Goal: Book appointment/travel/reservation

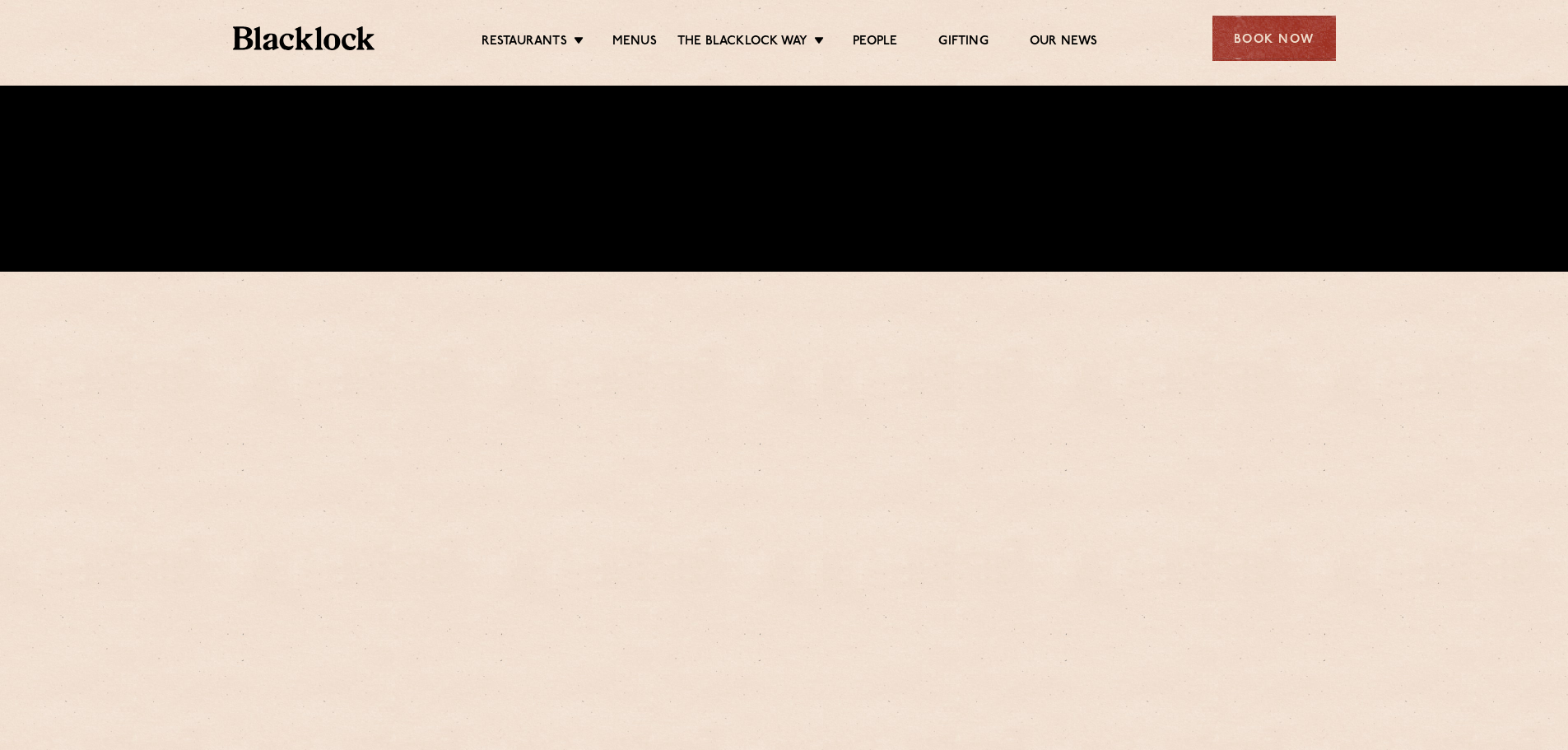
scroll to position [494, 0]
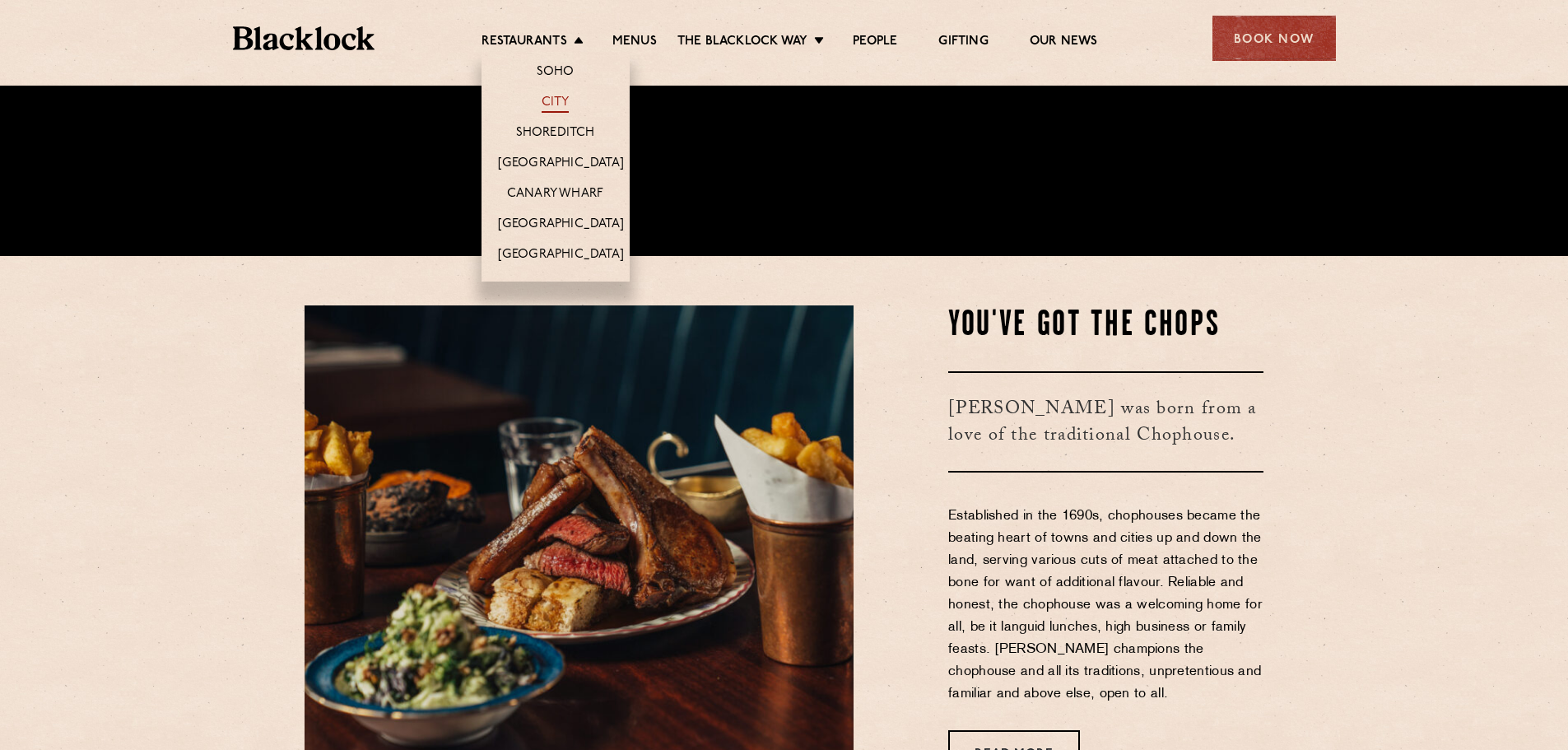
click at [555, 102] on link "City" at bounding box center [555, 104] width 28 height 18
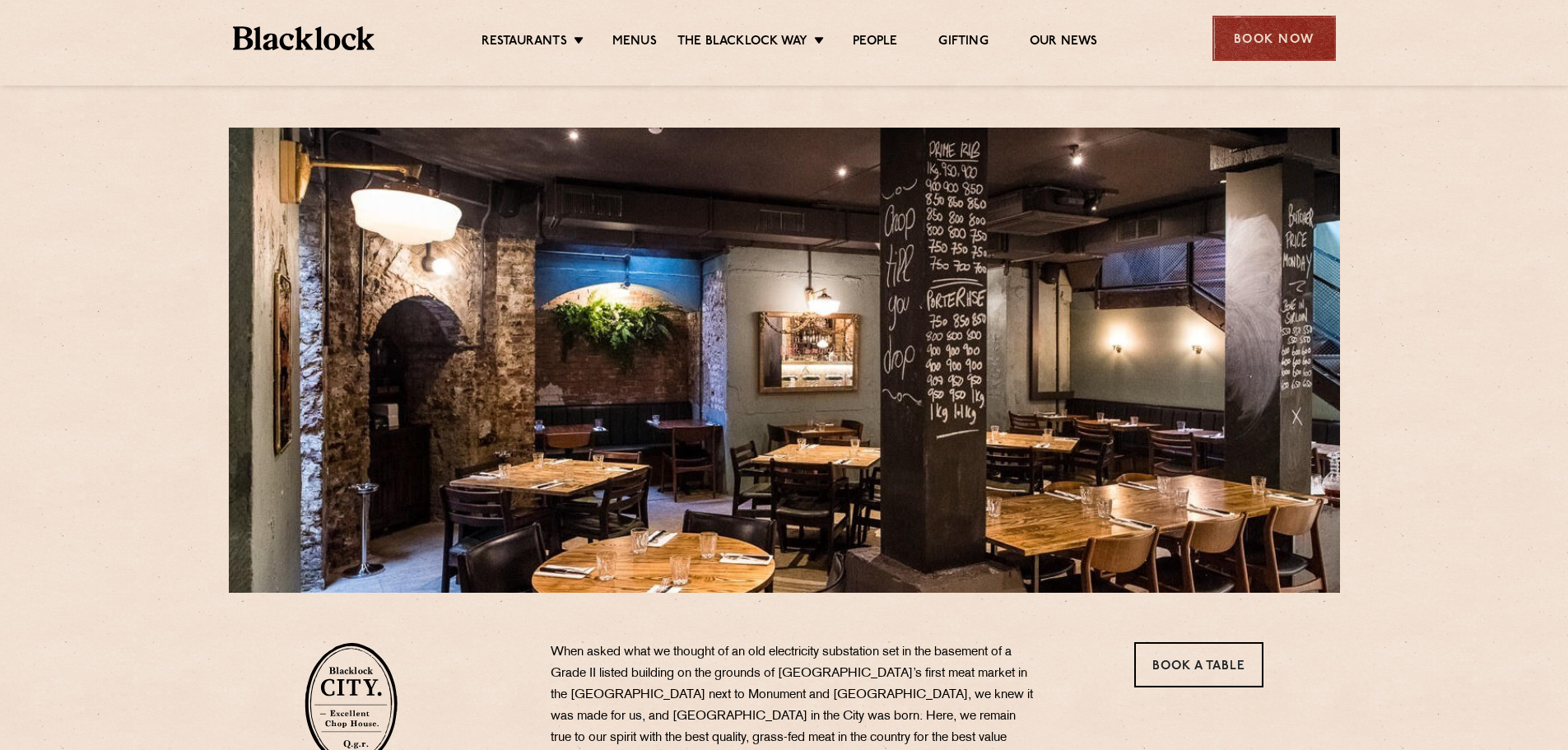
click at [1312, 36] on div "Book Now" at bounding box center [1273, 38] width 123 height 46
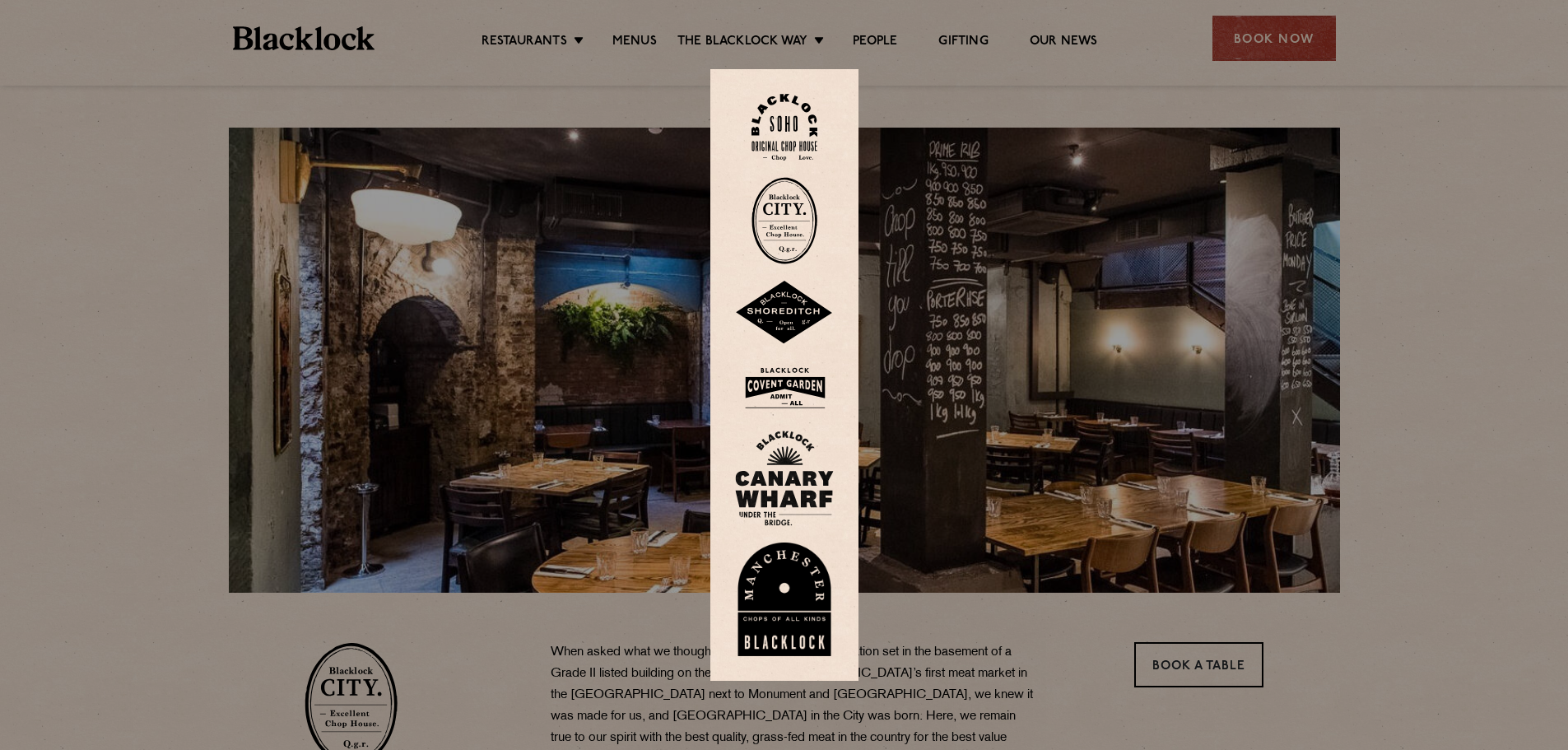
click at [773, 231] on img at bounding box center [785, 221] width 66 height 87
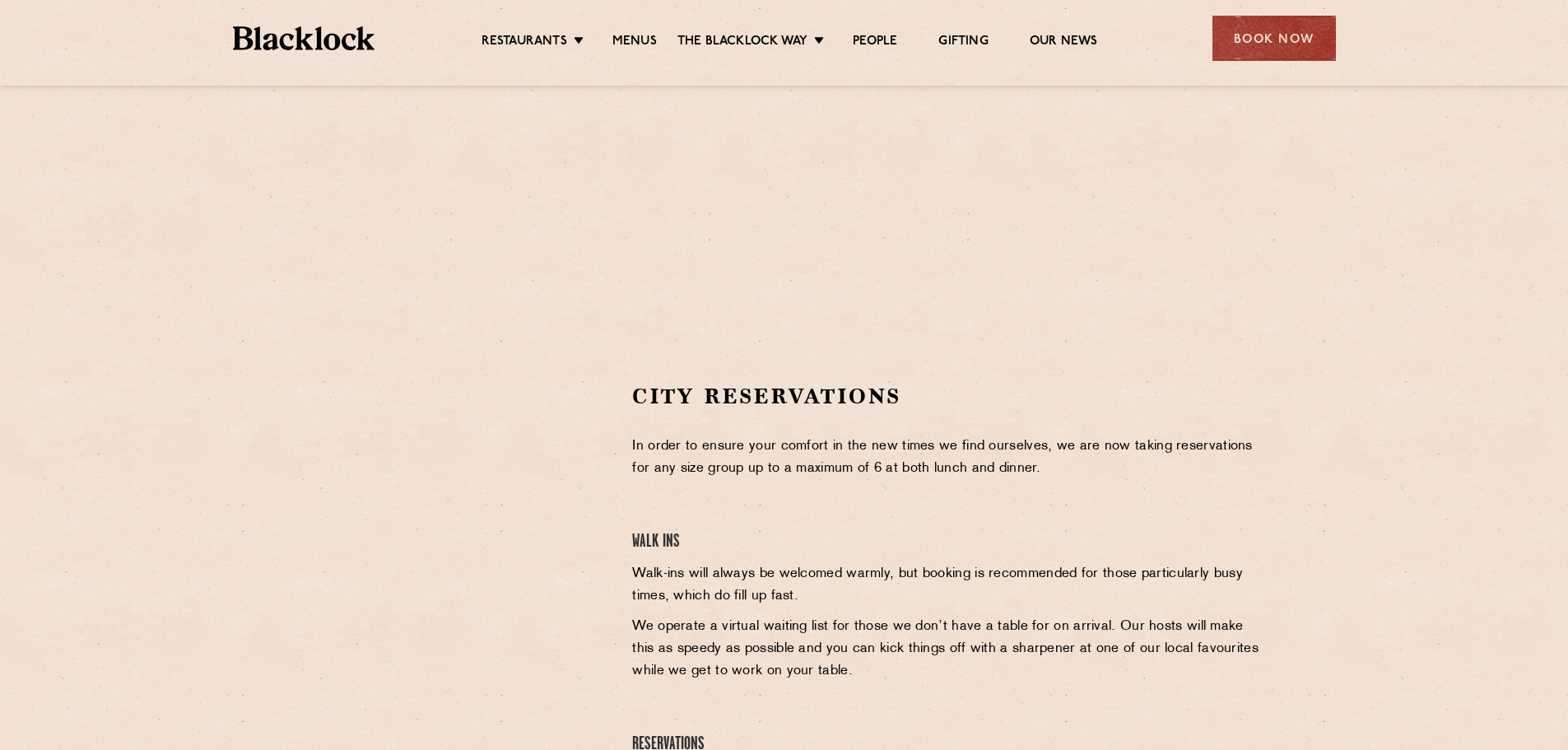
scroll to position [329, 0]
